Goal: Share content

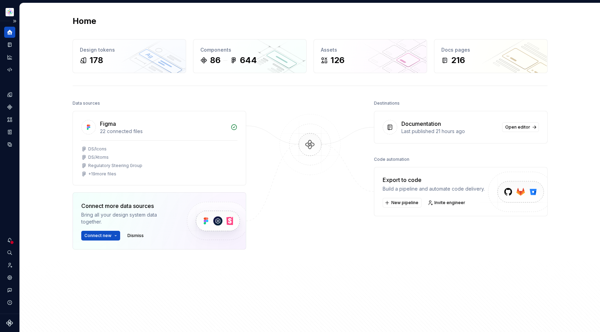
click at [8, 31] on icon "Home" at bounding box center [10, 32] width 6 height 6
click at [14, 20] on button "Expand sidebar" at bounding box center [15, 21] width 10 height 10
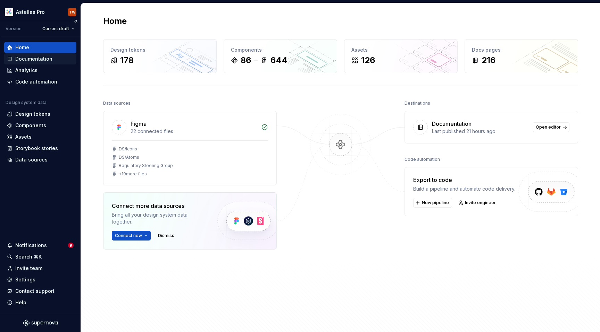
click at [44, 57] on div "Documentation" at bounding box center [33, 59] width 37 height 7
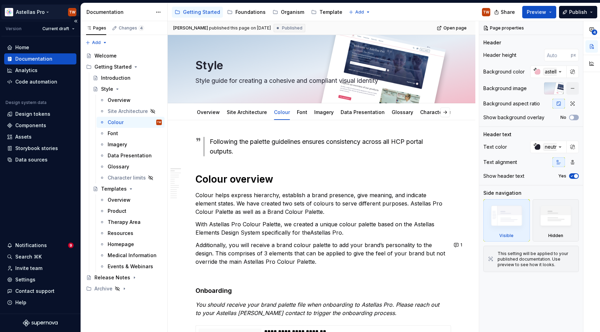
click at [48, 11] on html "Astellas Pro TW Version Current draft Home Documentation Analytics Code automat…" at bounding box center [300, 166] width 600 height 332
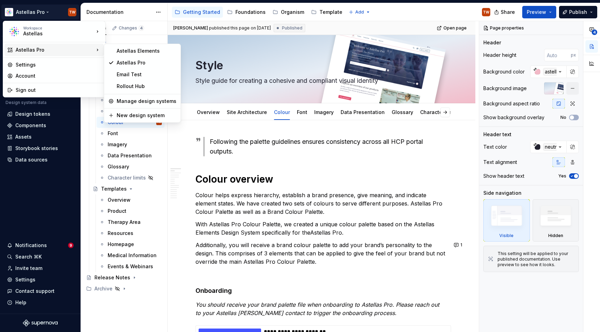
click at [37, 52] on div "Astellas Pro" at bounding box center [55, 50] width 78 height 7
click at [125, 55] on div "Astellas Elements" at bounding box center [142, 50] width 74 height 11
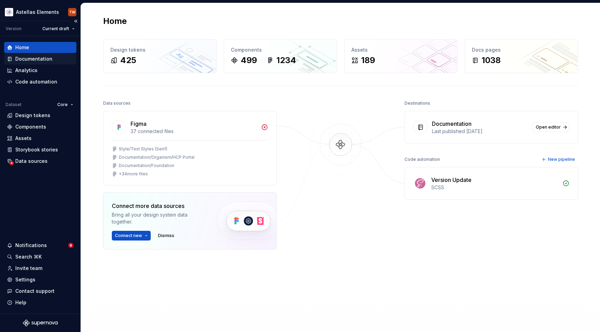
click at [45, 58] on div "Documentation" at bounding box center [33, 59] width 37 height 7
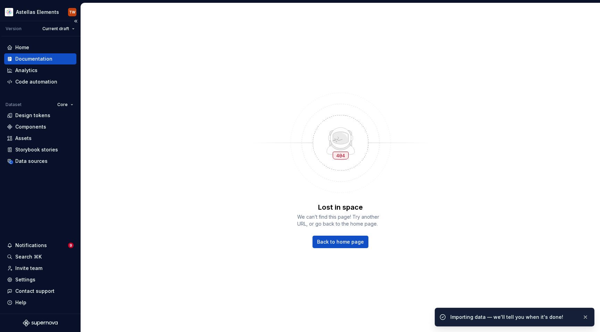
click at [51, 59] on div "Documentation" at bounding box center [40, 59] width 67 height 7
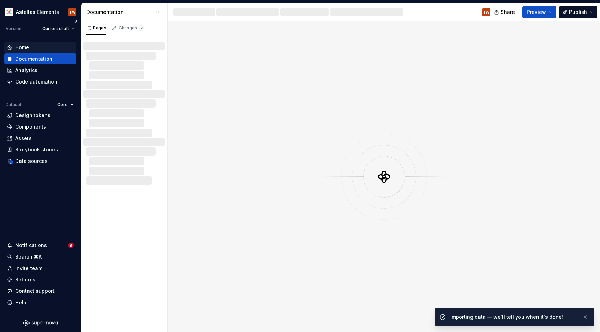
click at [27, 47] on div "Home" at bounding box center [22, 47] width 14 height 7
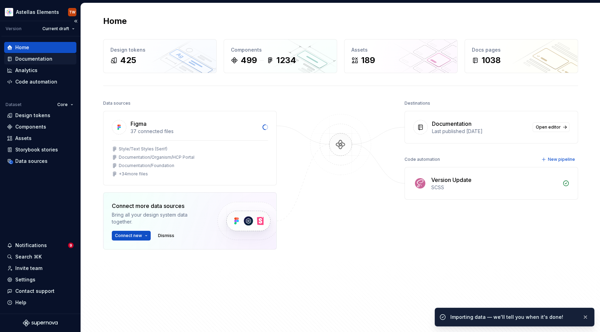
click at [28, 61] on div "Documentation" at bounding box center [33, 59] width 37 height 7
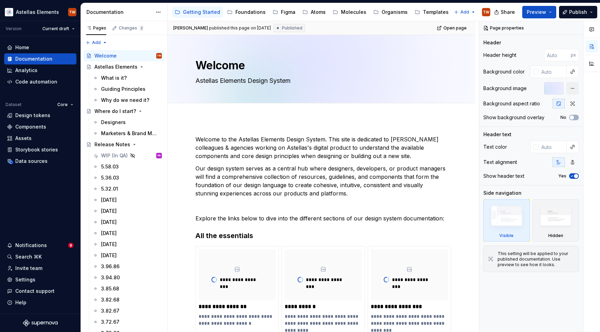
click at [557, 9] on div "Share Preview Publish" at bounding box center [548, 12] width 104 height 18
click at [568, 11] on button "Publish" at bounding box center [578, 12] width 38 height 12
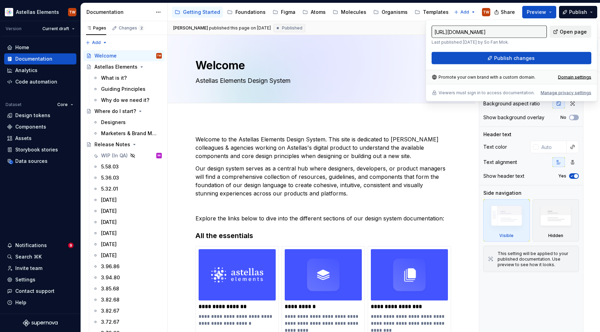
click at [567, 31] on span "Open page" at bounding box center [572, 31] width 27 height 7
type textarea "*"
